Goal: Task Accomplishment & Management: Manage account settings

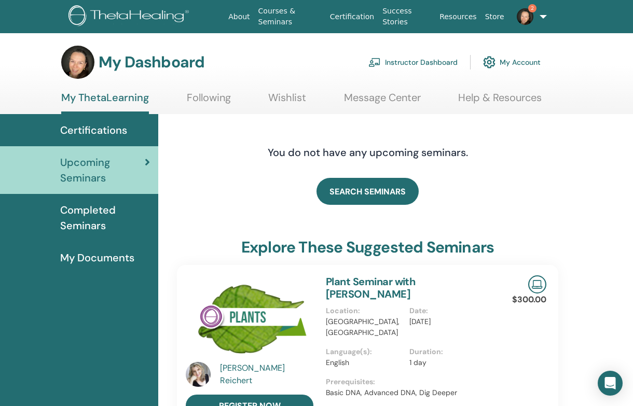
click at [406, 60] on link "Instructor Dashboard" at bounding box center [412, 62] width 89 height 23
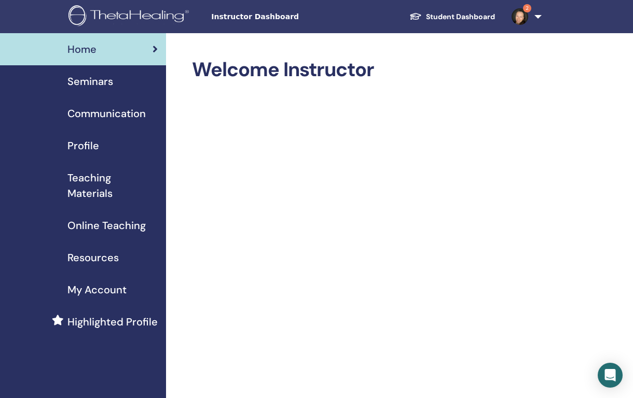
click at [81, 80] on span "Seminars" at bounding box center [90, 82] width 46 height 16
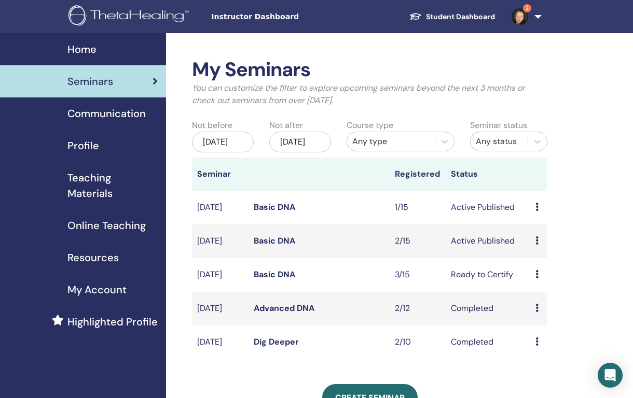
click at [273, 246] on link "Basic DNA" at bounding box center [275, 241] width 42 height 11
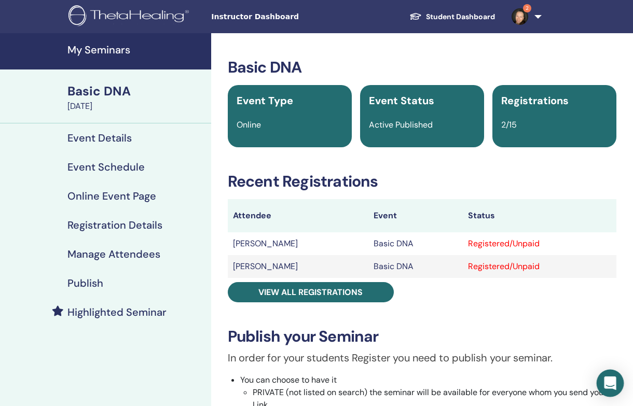
click at [610, 381] on icon "Open Intercom Messenger" at bounding box center [610, 383] width 12 height 13
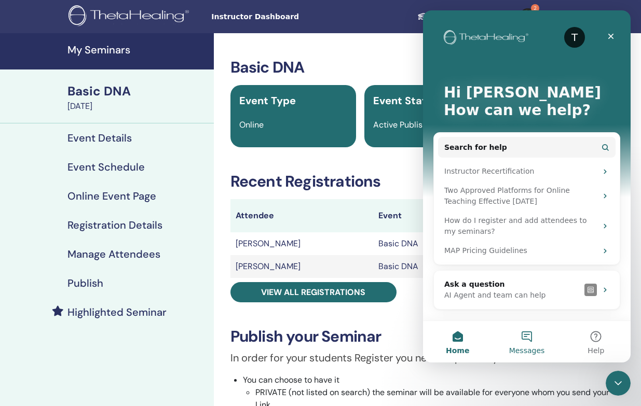
click at [527, 335] on button "Messages" at bounding box center [526, 342] width 69 height 42
